Goal: Transaction & Acquisition: Purchase product/service

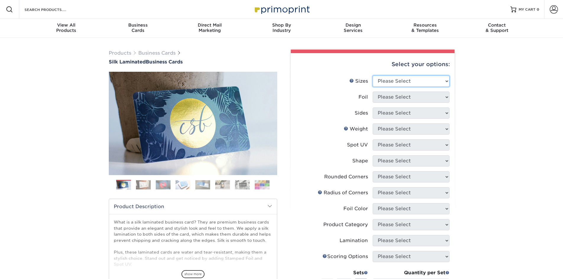
drag, startPoint x: 405, startPoint y: 82, endPoint x: 402, endPoint y: 85, distance: 4.4
click at [405, 82] on select "Please Select 1.5" x 3.5" - Mini 1.75" x 3.5" - Mini 2" x 2" - Square 2" x 3" -…" at bounding box center [411, 81] width 77 height 11
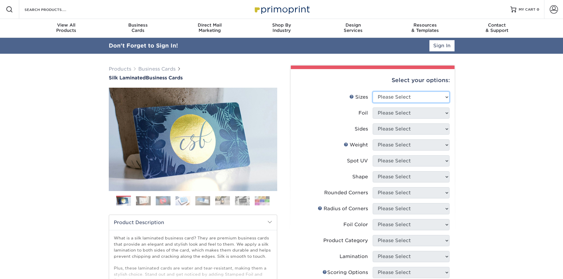
select select "2.00x3.50"
click at [373, 92] on select "Please Select 1.5" x 3.5" - Mini 1.75" x 3.5" - Mini 2" x 2" - Square 2" x 3" -…" at bounding box center [411, 97] width 77 height 11
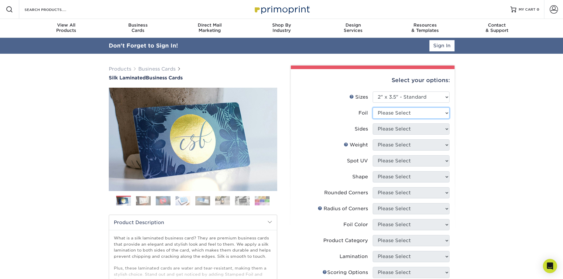
click at [413, 116] on select "Please Select Yes No" at bounding box center [411, 113] width 77 height 11
select select "0"
click at [373, 108] on select "Please Select Yes No" at bounding box center [411, 113] width 77 height 11
click at [395, 133] on select "Please Select Print Both Sides Print Front Only" at bounding box center [411, 129] width 77 height 11
select select "13abbda7-1d64-4f25-8bb2-c179b224825d"
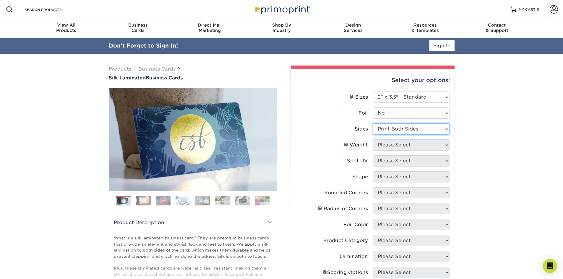
click at [373, 124] on select "Please Select Print Both Sides Print Front Only" at bounding box center [411, 129] width 77 height 11
click at [393, 147] on select "Please Select 16PT" at bounding box center [411, 144] width 77 height 11
select select "16PT"
click at [373, 139] on select "Please Select 16PT" at bounding box center [411, 144] width 77 height 11
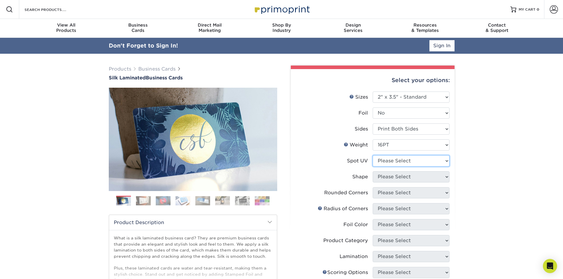
click at [393, 160] on select "Please Select No Spot UV Front and Back (Both Sides) Front Only Back Only" at bounding box center [411, 160] width 77 height 11
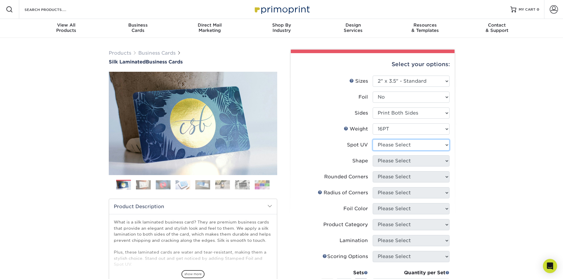
select select "0"
click at [373, 139] on select "Please Select No Spot UV Front and Back (Both Sides) Front Only Back Only" at bounding box center [411, 144] width 77 height 11
click at [392, 162] on select "Please Select Standard" at bounding box center [411, 160] width 77 height 11
select select "standard"
click at [373, 155] on select "Please Select Standard" at bounding box center [411, 160] width 77 height 11
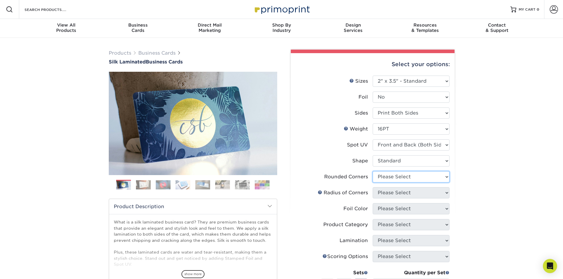
drag, startPoint x: 398, startPoint y: 176, endPoint x: 400, endPoint y: 182, distance: 6.5
click at [398, 176] on select "Please Select Yes - Round 2 Corners Yes - Round 4 Corners No" at bounding box center [411, 176] width 77 height 11
select select "0"
click at [373, 171] on select "Please Select Yes - Round 2 Corners Yes - Round 4 Corners No" at bounding box center [411, 176] width 77 height 11
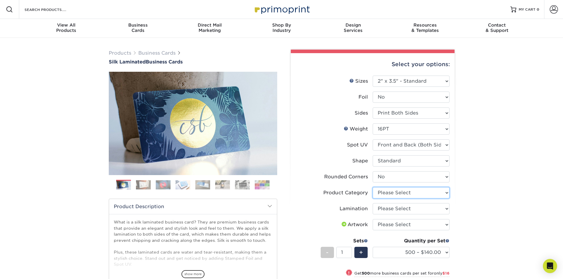
click at [395, 193] on select "Please Select Business Cards" at bounding box center [411, 192] width 77 height 11
select select "3b5148f1-0588-4f88-a218-97bcfdce65c1"
click at [373, 187] on select "Please Select Business Cards" at bounding box center [411, 192] width 77 height 11
click at [397, 210] on select "Please Select Silk" at bounding box center [411, 208] width 77 height 11
select select "ccacb42f-45f7-42d3-bbd3-7c8421cf37f0"
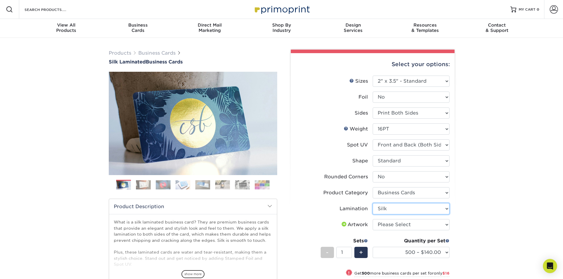
click at [373, 203] on select "Please Select Silk" at bounding box center [411, 208] width 77 height 11
click at [398, 223] on select "Please Select I will upload files I need a design - $100" at bounding box center [411, 224] width 77 height 11
select select "upload"
click at [373, 219] on select "Please Select I will upload files I need a design - $100" at bounding box center [411, 224] width 77 height 11
click at [424, 249] on select "500 – $140.00 1000 – $156.00 2500 – $383.00 5000 – $642.00 10000 – $1156.00" at bounding box center [411, 252] width 77 height 11
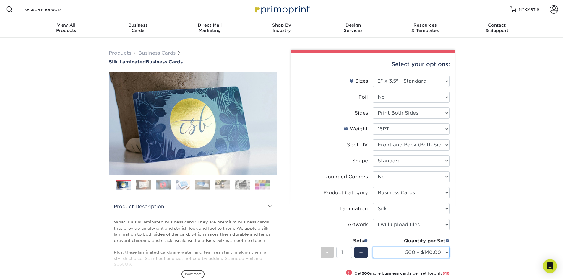
select select "1000 – $156.00"
click at [373, 247] on select "500 – $140.00 1000 – $156.00 2500 – $383.00 5000 – $642.00 10000 – $1156.00" at bounding box center [411, 252] width 77 height 11
click at [476, 222] on div "Products Business Cards Silk Laminated Business Cards Previous Next" at bounding box center [281, 216] width 563 height 356
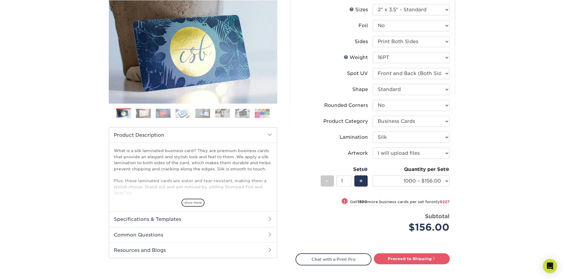
scroll to position [89, 0]
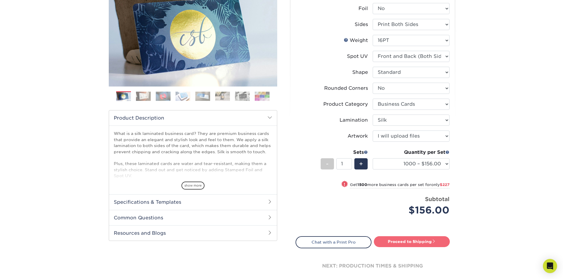
click at [382, 244] on link "Proceed to Shipping" at bounding box center [412, 241] width 76 height 11
type input "Set 1"
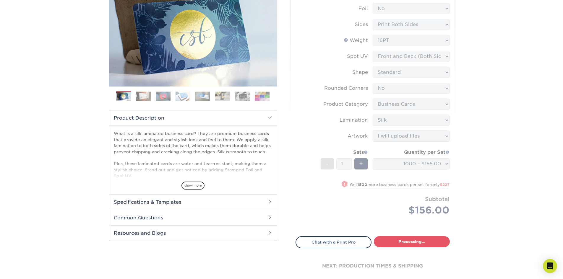
select select "cb454609-49fa-4780-9579-c9522ab991d3"
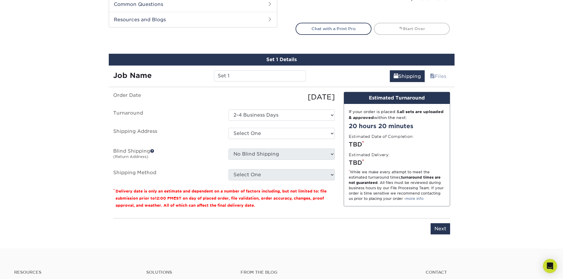
scroll to position [341, 0]
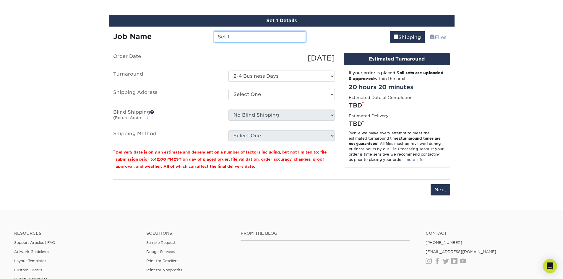
drag, startPoint x: 236, startPoint y: 37, endPoint x: 155, endPoint y: 40, distance: 80.4
click at [158, 38] on div "Job Name Set 1" at bounding box center [210, 36] width 202 height 11
click at [236, 38] on input "Set 1" at bounding box center [260, 36] width 92 height 11
drag, startPoint x: 239, startPoint y: 36, endPoint x: 163, endPoint y: 41, distance: 76.4
click at [163, 41] on div "Job Name Set 1" at bounding box center [210, 36] width 202 height 11
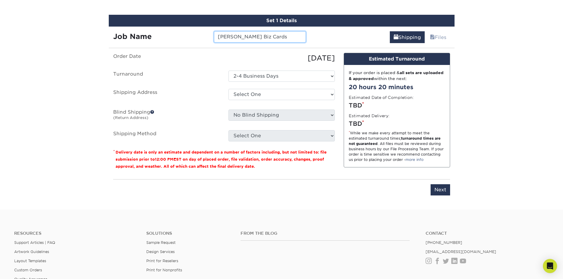
type input "[PERSON_NAME] Biz Cards"
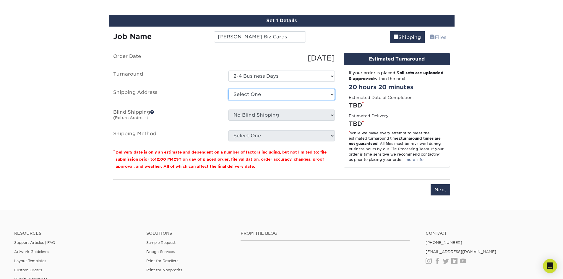
click at [270, 96] on select "Select One + Add New Address - Login" at bounding box center [281, 94] width 106 height 11
click at [228, 89] on select "Select One + Add New Address - Login" at bounding box center [281, 94] width 106 height 11
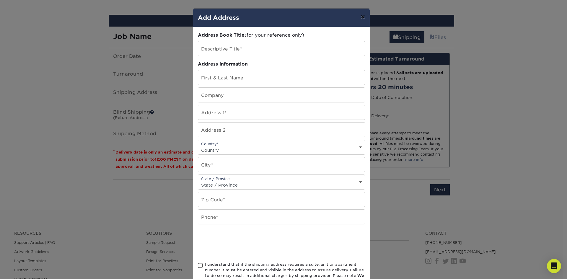
click at [358, 15] on button "×" at bounding box center [363, 17] width 14 height 17
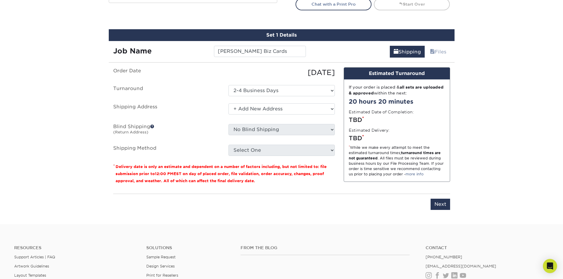
scroll to position [325, 0]
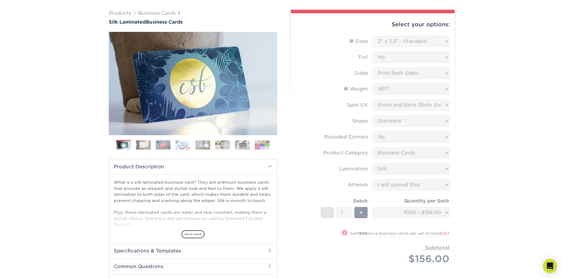
scroll to position [0, 0]
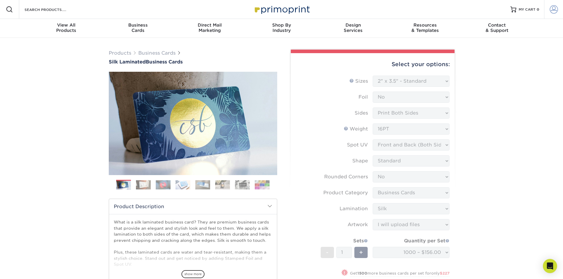
click at [550, 6] on span at bounding box center [554, 9] width 8 height 8
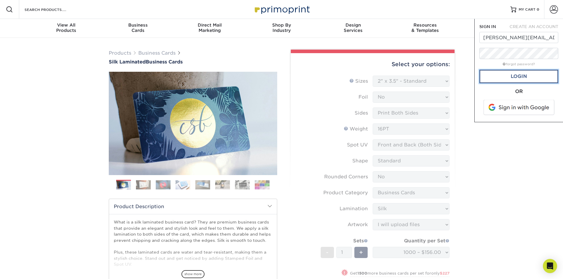
click at [523, 82] on link "Login" at bounding box center [518, 77] width 79 height 14
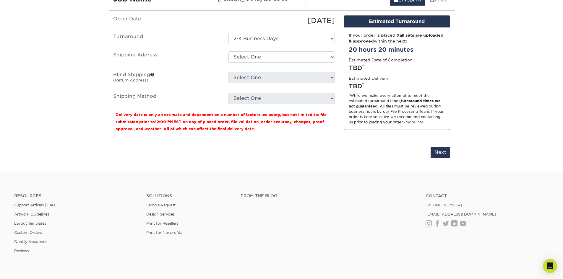
scroll to position [384, 0]
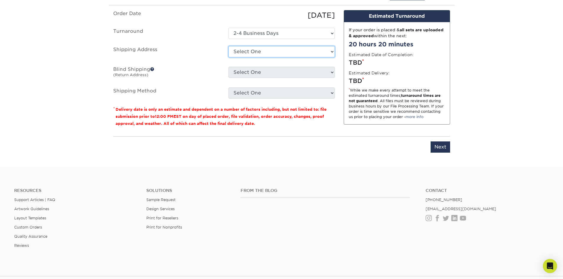
click at [262, 53] on select "Select One [STREET_ADDRESS] [STREET_ADDRESS] + Add New Address" at bounding box center [281, 51] width 106 height 11
select select "146956"
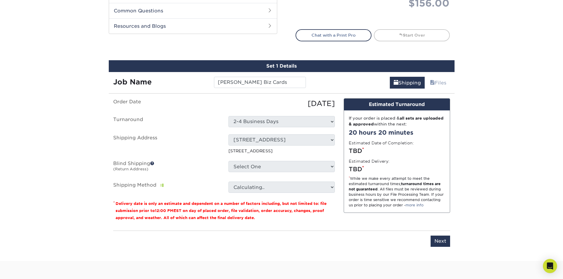
scroll to position [296, 0]
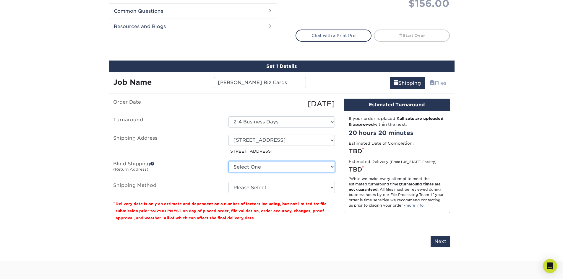
click at [265, 166] on select "Select One [STREET_ADDRESS] [STREET_ADDRESS] + Add New Address" at bounding box center [281, 166] width 106 height 11
select select "146956"
click at [228, 161] on select "Select One [STREET_ADDRESS] [STREET_ADDRESS] + Add New Address" at bounding box center [281, 166] width 106 height 11
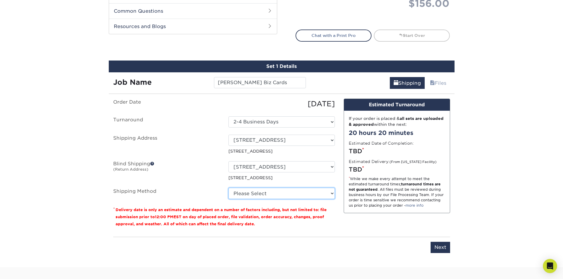
click at [259, 196] on select "Please Select Ground Shipping (+$8.96) 3 Day Shipping Service (+$15.38) 2 Day A…" at bounding box center [281, 193] width 106 height 11
select select "03"
click at [228, 188] on select "Please Select Ground Shipping (+$8.96) 3 Day Shipping Service (+$15.38) 2 Day A…" at bounding box center [281, 193] width 106 height 11
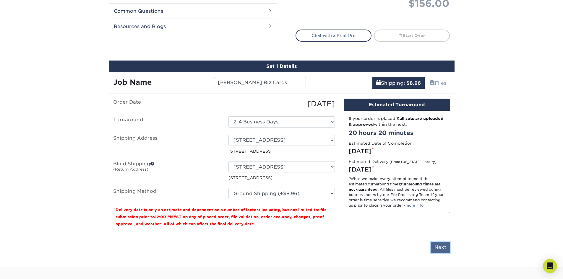
click at [450, 247] on input "Next" at bounding box center [441, 247] width 20 height 11
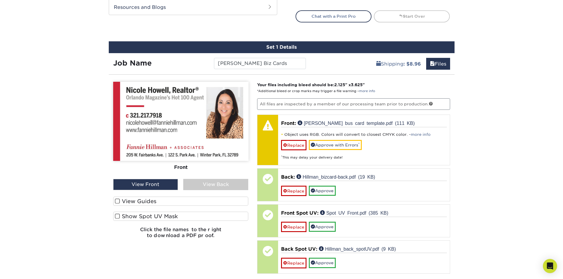
scroll to position [325, 0]
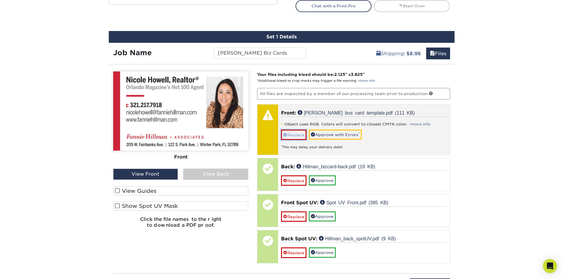
click at [302, 136] on link "Replace" at bounding box center [293, 135] width 25 height 10
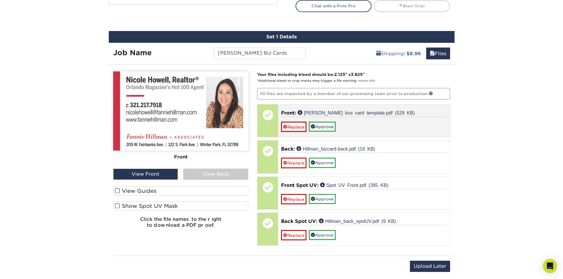
click at [324, 132] on div "Front: [PERSON_NAME] bus card template.pdf (528 KB) Replace Approve" at bounding box center [364, 121] width 172 height 33
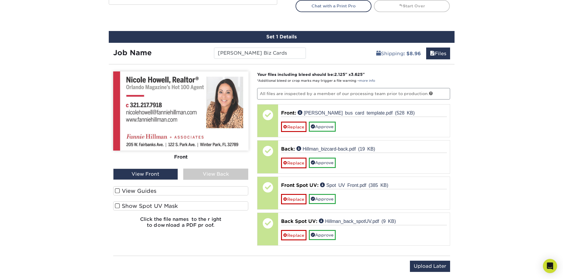
click at [216, 175] on div "View Back" at bounding box center [215, 174] width 65 height 11
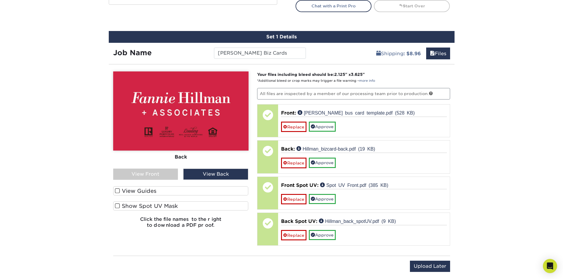
click at [145, 196] on div "View Guides" at bounding box center [180, 192] width 135 height 12
click at [145, 191] on label "View Guides" at bounding box center [180, 190] width 135 height 9
click at [0, 0] on input "View Guides" at bounding box center [0, 0] width 0 height 0
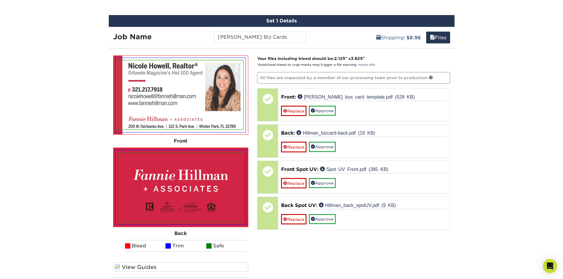
scroll to position [355, 0]
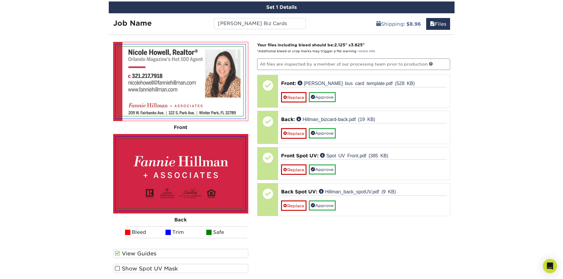
click at [147, 268] on label "Show Spot UV Mask" at bounding box center [180, 268] width 135 height 9
click at [0, 0] on input "Show Spot UV Mask" at bounding box center [0, 0] width 0 height 0
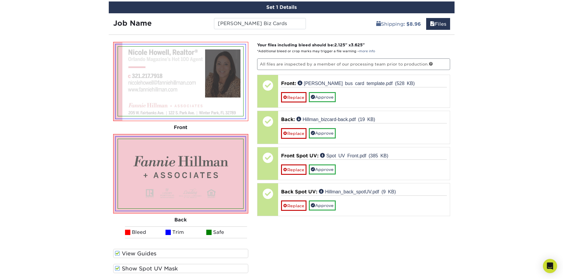
drag, startPoint x: 147, startPoint y: 268, endPoint x: 147, endPoint y: 260, distance: 7.4
click at [147, 268] on label "Show Spot UV Mask" at bounding box center [180, 268] width 135 height 9
click at [0, 0] on input "Show Spot UV Mask" at bounding box center [0, 0] width 0 height 0
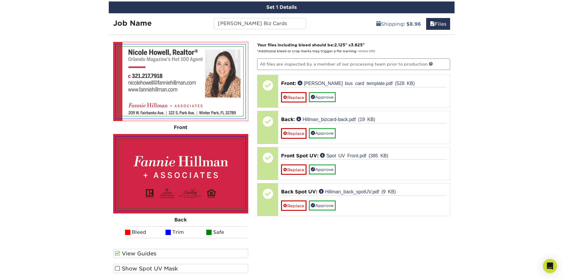
click at [148, 254] on label "View Guides" at bounding box center [180, 253] width 135 height 9
click at [0, 0] on input "View Guides" at bounding box center [0, 0] width 0 height 0
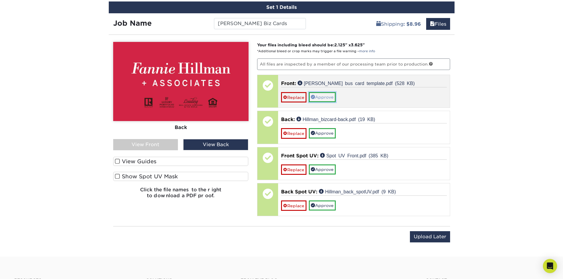
click at [321, 100] on link "Approve" at bounding box center [322, 97] width 27 height 10
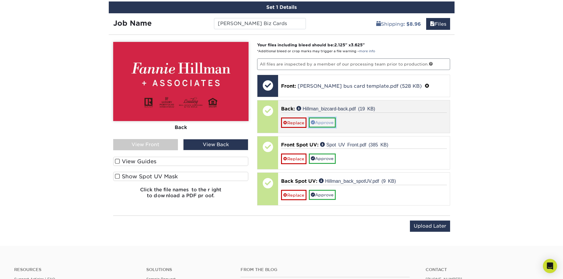
click at [319, 122] on link "Approve" at bounding box center [322, 123] width 27 height 10
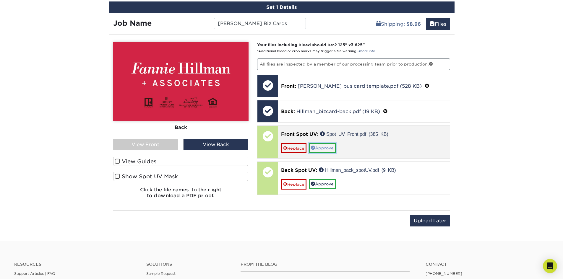
click at [319, 148] on link "Approve" at bounding box center [322, 148] width 27 height 10
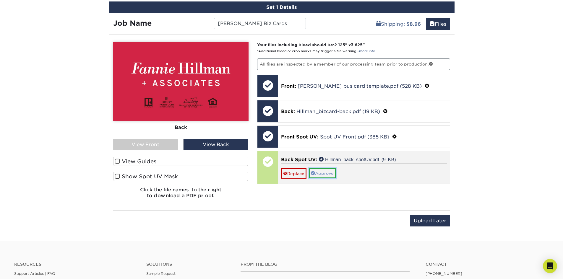
click at [322, 174] on link "Approve" at bounding box center [322, 173] width 27 height 10
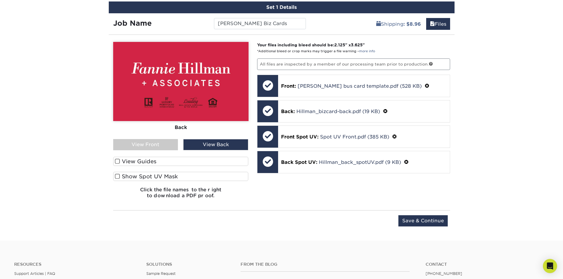
click at [158, 146] on div "View Front" at bounding box center [145, 144] width 65 height 11
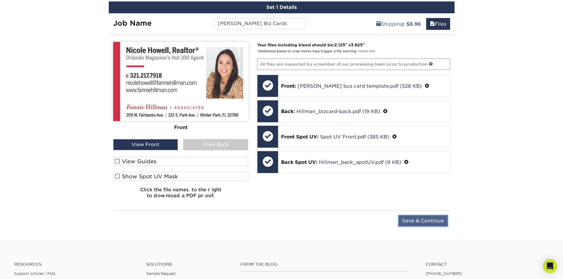
click at [415, 225] on input "Save & Continue" at bounding box center [422, 220] width 49 height 11
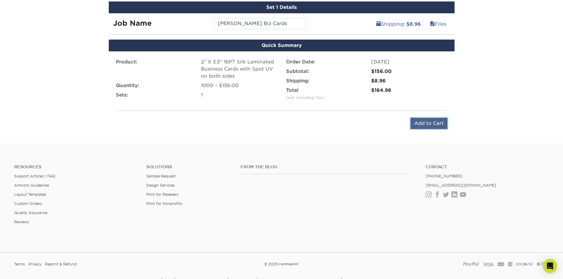
click at [433, 118] on input "Add to Cart" at bounding box center [428, 123] width 37 height 11
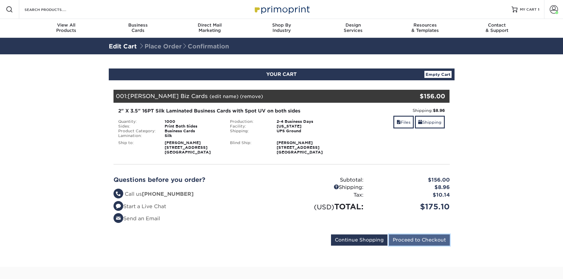
click at [423, 240] on input "Proceed to Checkout" at bounding box center [419, 240] width 61 height 11
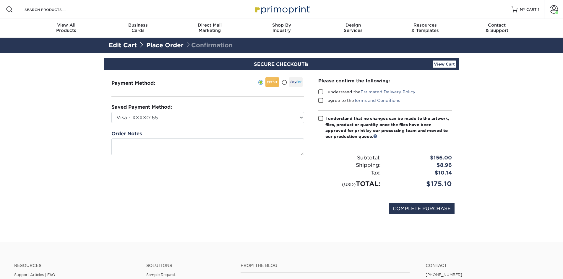
click at [322, 93] on span at bounding box center [320, 92] width 5 height 6
click at [0, 0] on input "I understand the Estimated Delivery Policy" at bounding box center [0, 0] width 0 height 0
click at [321, 101] on span at bounding box center [320, 101] width 5 height 6
click at [0, 0] on input "I agree to the Terms and Conditions" at bounding box center [0, 0] width 0 height 0
click at [321, 118] on span at bounding box center [320, 119] width 5 height 6
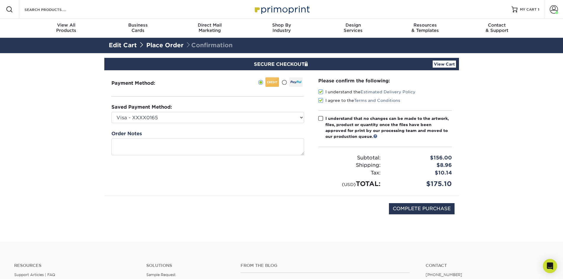
click at [0, 0] on input "I understand that no changes can be made to the artwork, files, product or quan…" at bounding box center [0, 0] width 0 height 0
click at [406, 214] on input "COMPLETE PURCHASE" at bounding box center [422, 208] width 66 height 11
type input "PROCESSING, PLEASE WAIT..."
